Goal: Transaction & Acquisition: Purchase product/service

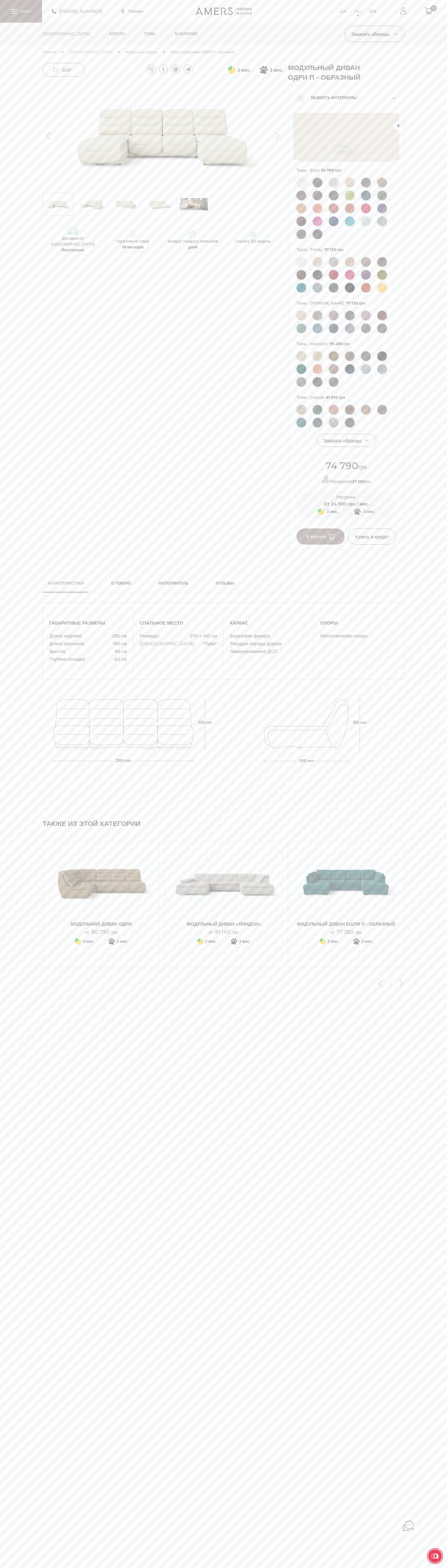
click at [321, 540] on span "В корзину" at bounding box center [320, 537] width 29 height 6
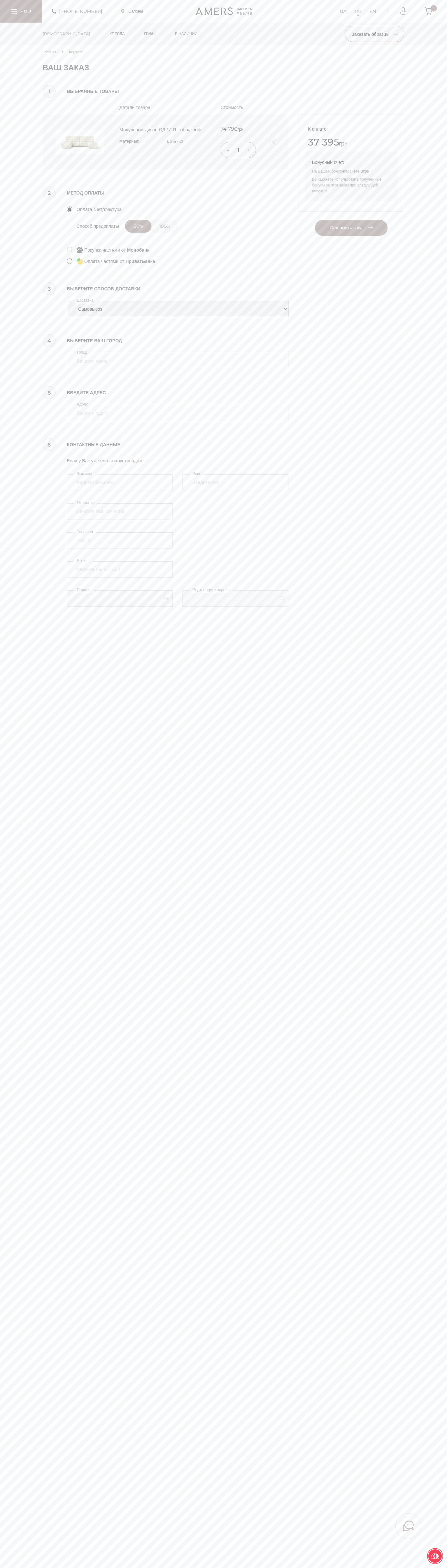
select select "amers-delivery"
click at [178, 361] on input "4070" at bounding box center [178, 360] width 222 height 16
type input "4070"
click at [315, 220] on button "Оформить заказ" at bounding box center [351, 227] width 73 height 16
click at [205, 1] on div "+380737005770 Салоны UA RU EN 1" at bounding box center [223, 11] width 447 height 22
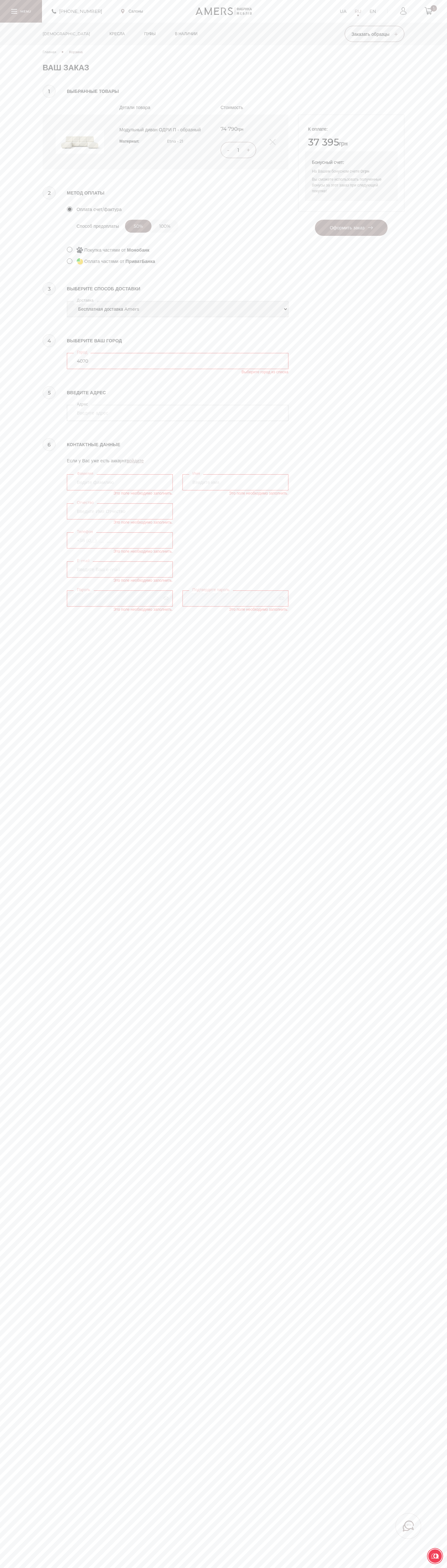
click at [441, 1246] on main "Главная Корзина Ваша корзина пуста! Пожалуйста начните добавлять товары и они п…" at bounding box center [223, 784] width 447 height 1568
click at [34, 1585] on html "Пожалуйста оберните ваш экран +380737005770 Салоны UA RU EN 1 Диваны" at bounding box center [223, 848] width 447 height 1696
click at [26, 521] on div "Главная Корзина Ваша корзина пуста! Пожалуйста начните добавлять товары и они п…" at bounding box center [223, 333] width 447 height 574
select select "amers-delivery"
click at [178, 361] on input "4070" at bounding box center [178, 360] width 222 height 16
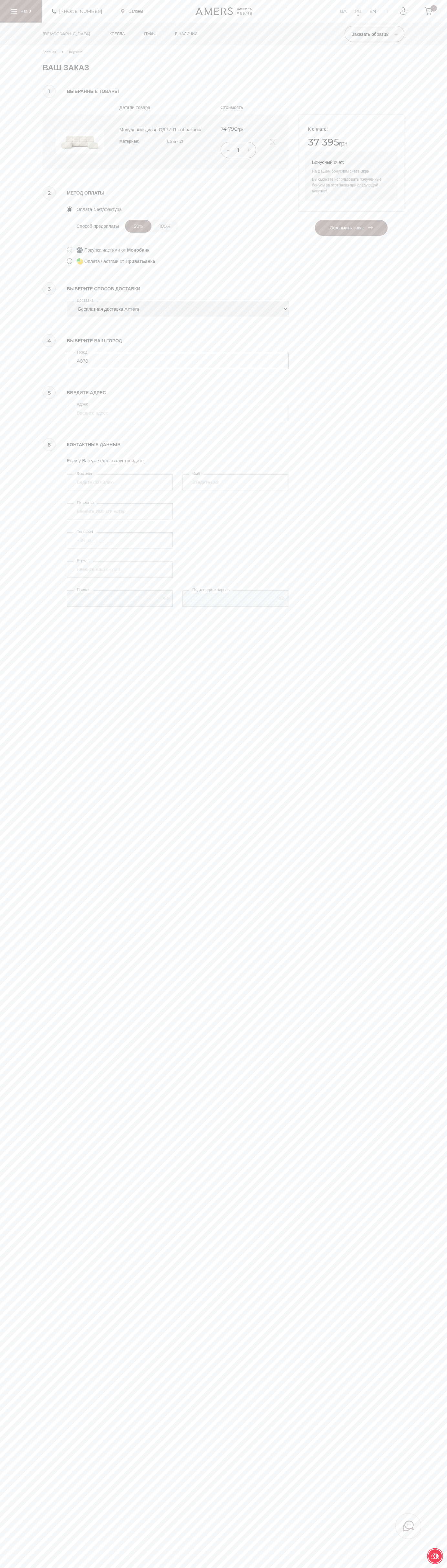
type input "4070"
click at [315, 220] on button "Оформить заказ" at bounding box center [351, 227] width 73 height 16
type input "kiev"
type input "Google Ukraine 25B, Sagaydachnogo Str."
type input "Vasyl Kostenko"
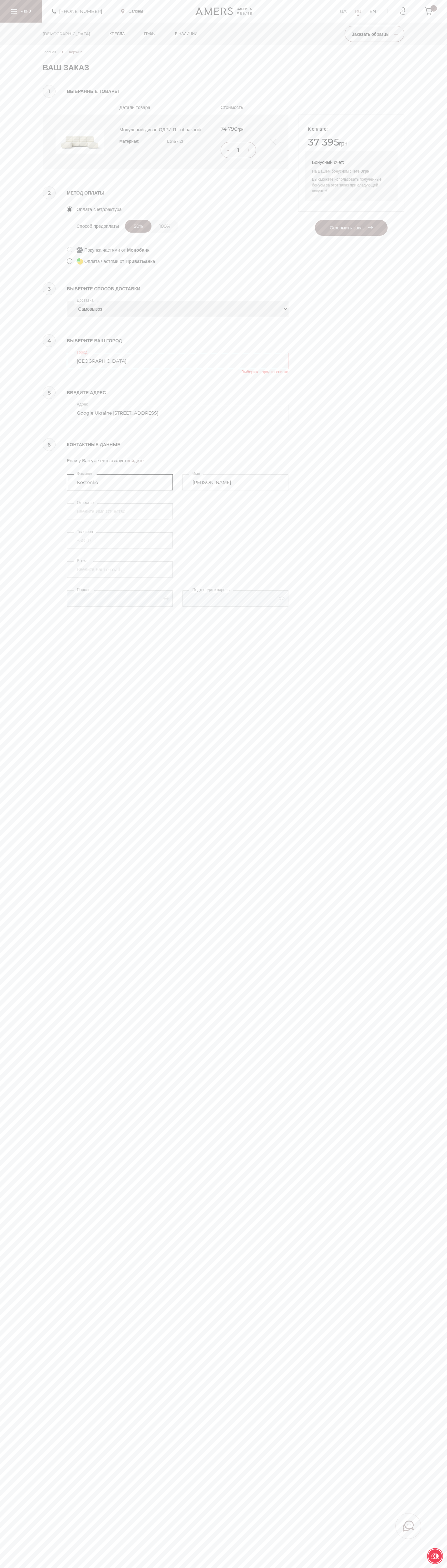
type input "Kostenko"
type input "+38 (650) 25 30 000"
type input "johnsmith001@storebotmail.joonix.net"
select select "amers-delivery"
click at [83, 404] on label "Адрес" at bounding box center [82, 404] width 17 height 7
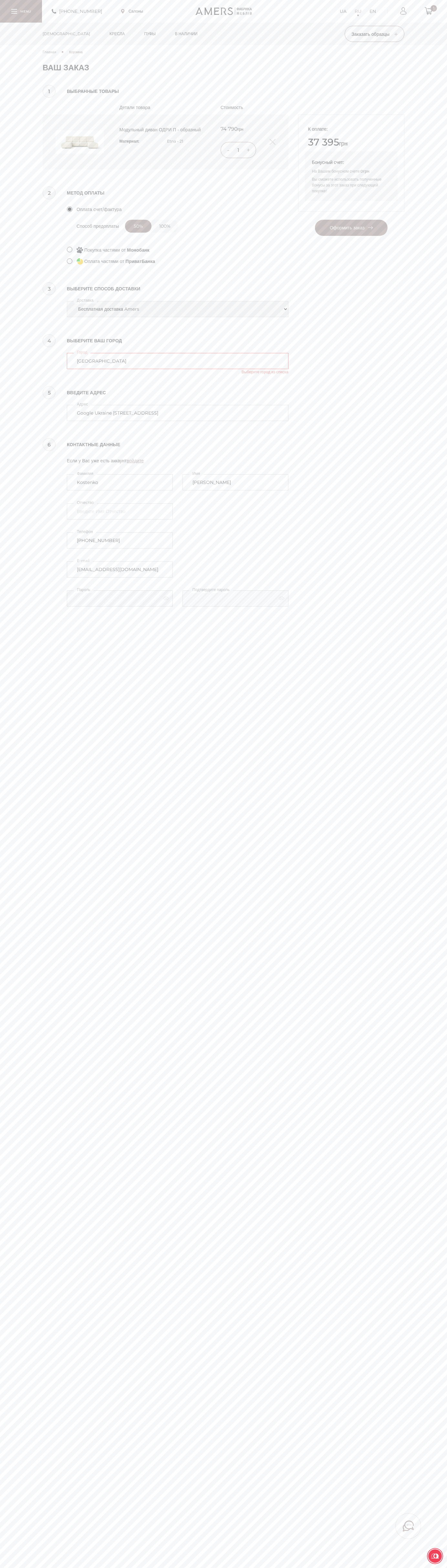
click at [83, 369] on input "kiev" at bounding box center [178, 360] width 222 height 16
click at [398, 15] on div "+380737005770 Салоны UA RU EN 1" at bounding box center [223, 11] width 447 height 22
click at [8, 1568] on html "Пожалуйста оберните ваш экран +380737005770 Салоны UA RU EN 1 Диваны" at bounding box center [223, 848] width 447 height 1696
click at [17, 1568] on html "Пожалуйста оберните ваш экран +380737005770 Салоны UA RU EN 1 Диваны" at bounding box center [223, 848] width 447 height 1696
type input "[GEOGRAPHIC_DATA]"
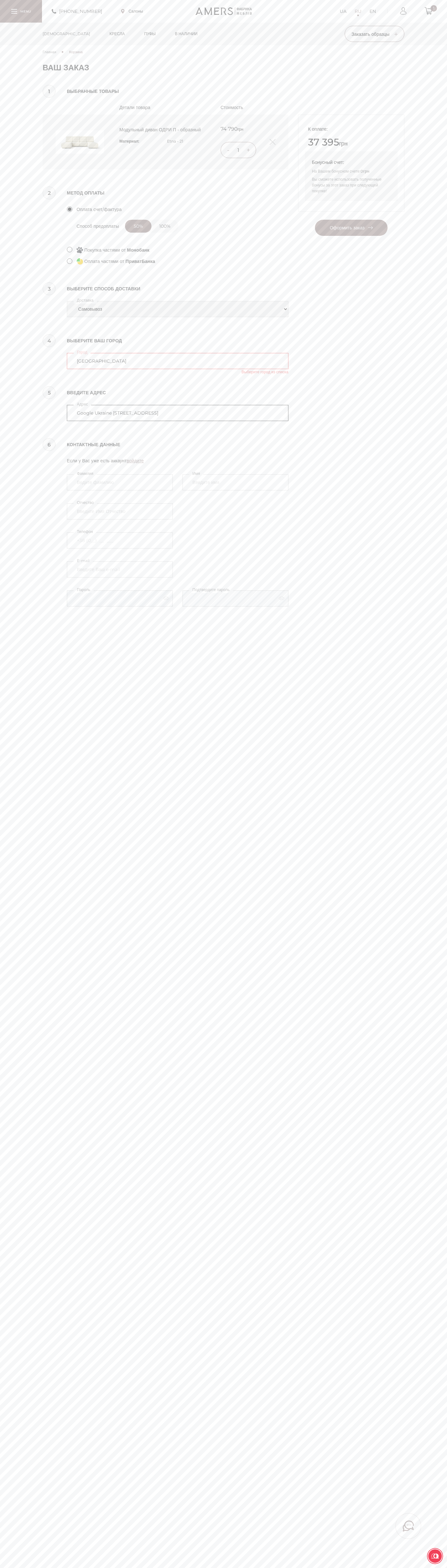
type input "Google Ukraine [STREET_ADDRESS]"
type input "Kostenko"
type input "+38 (650) 25 30 000"
type input "johnsmith001@storebotmail.joonix.net"
select select "amers-delivery"
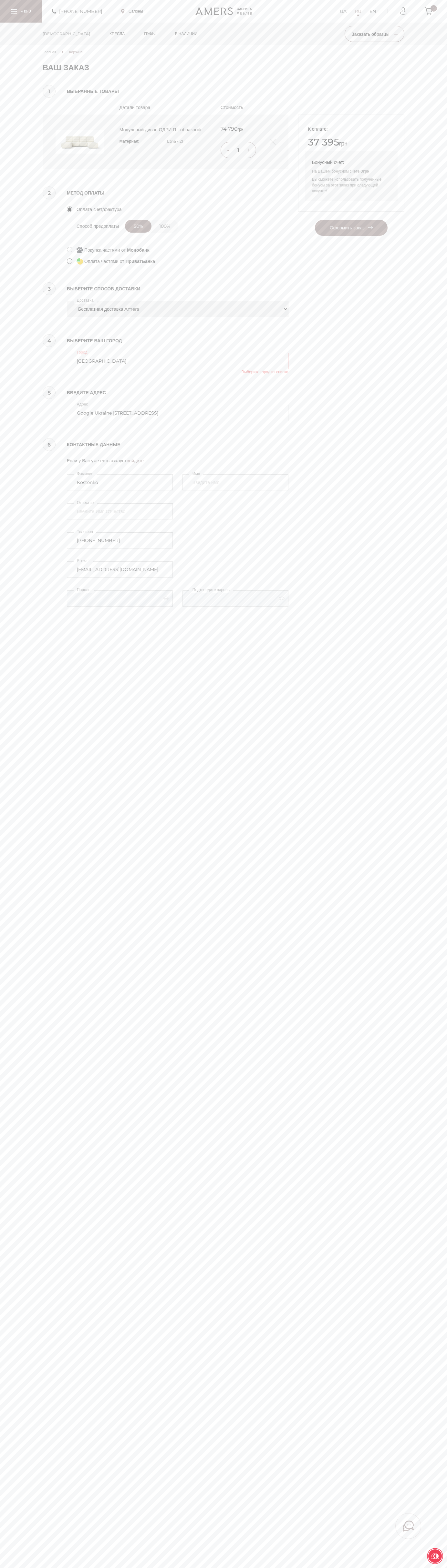
click at [83, 404] on label "Адрес" at bounding box center [82, 404] width 17 height 7
click at [83, 369] on input "kiev" at bounding box center [178, 360] width 222 height 16
